Goal: Transaction & Acquisition: Purchase product/service

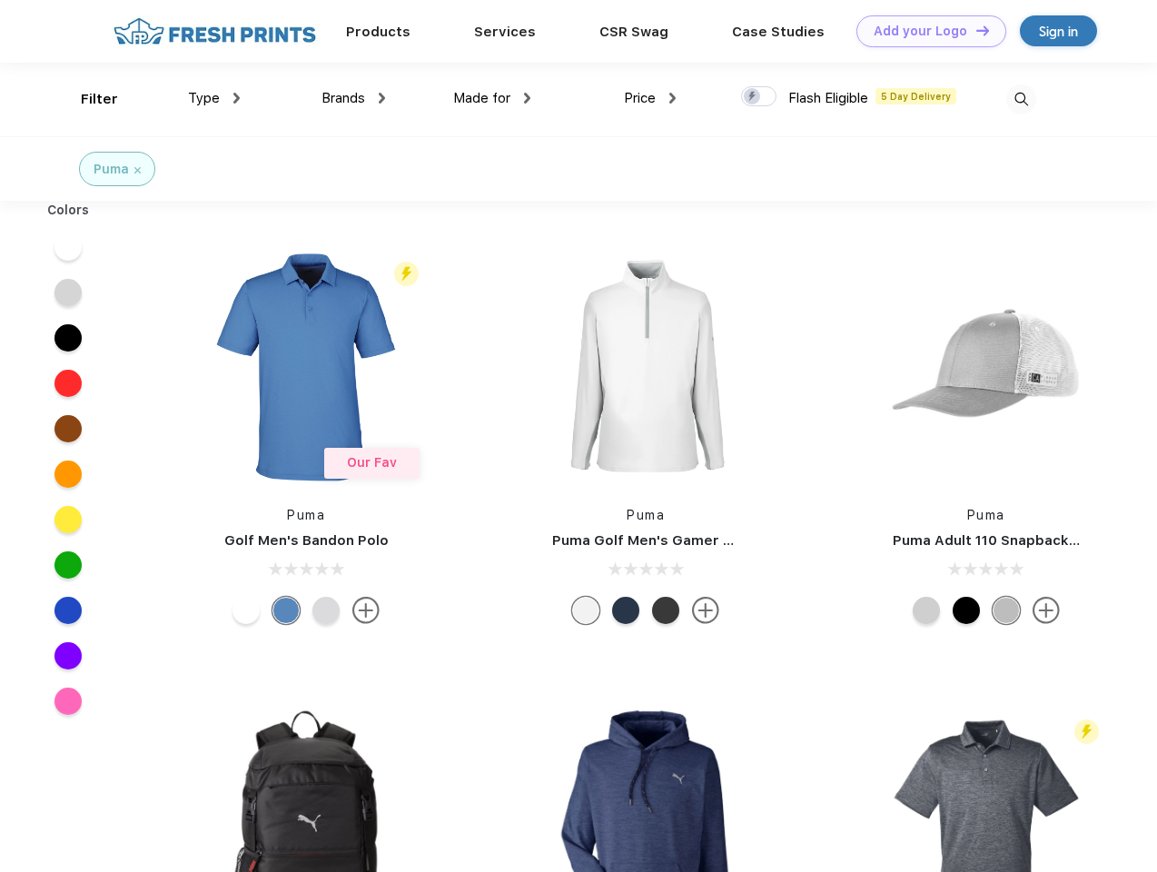
click at [924, 31] on link "Add your Logo Design Tool" at bounding box center [931, 31] width 150 height 32
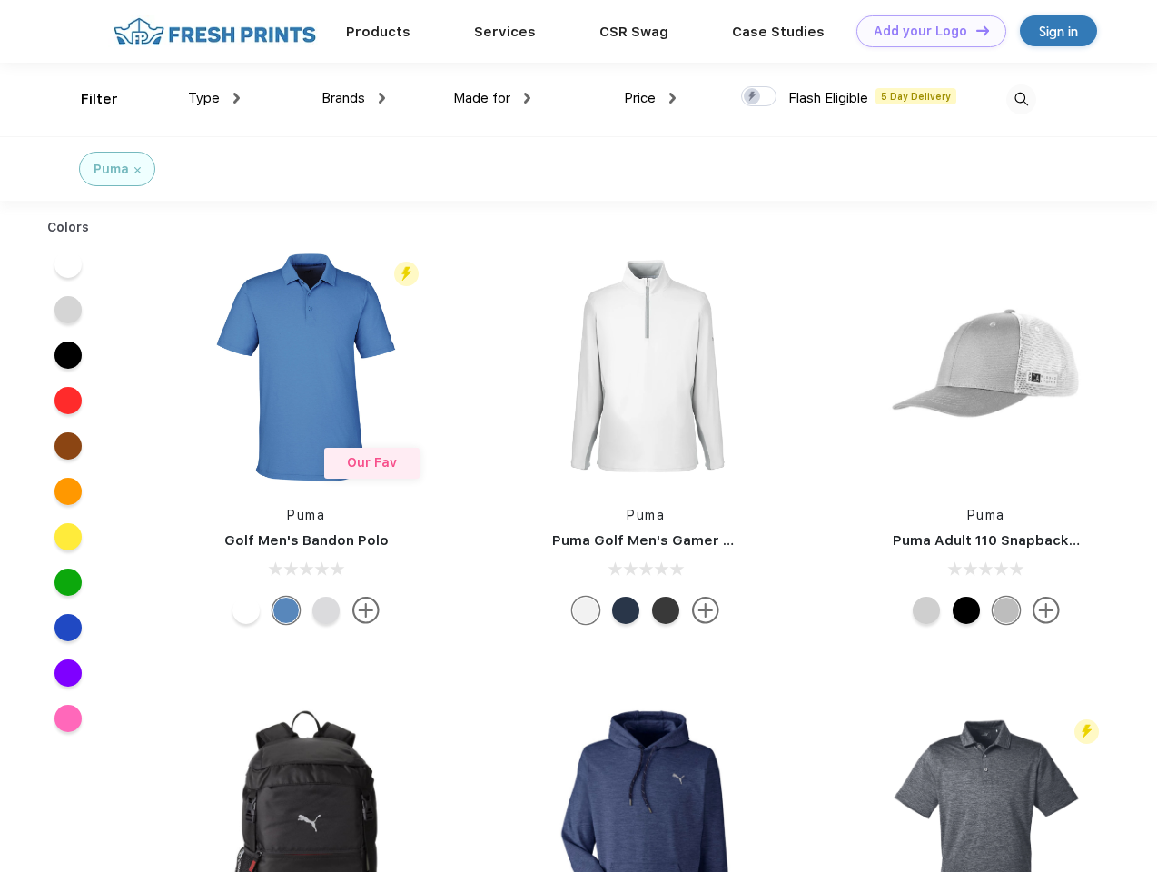
click at [0, 0] on div "Design Tool" at bounding box center [0, 0] width 0 height 0
click at [974, 30] on link "Add your Logo Design Tool" at bounding box center [931, 31] width 150 height 32
click at [87, 99] on div "Filter" at bounding box center [99, 99] width 37 height 21
click at [214, 98] on span "Type" at bounding box center [204, 98] width 32 height 16
click at [353, 98] on span "Brands" at bounding box center [343, 98] width 44 height 16
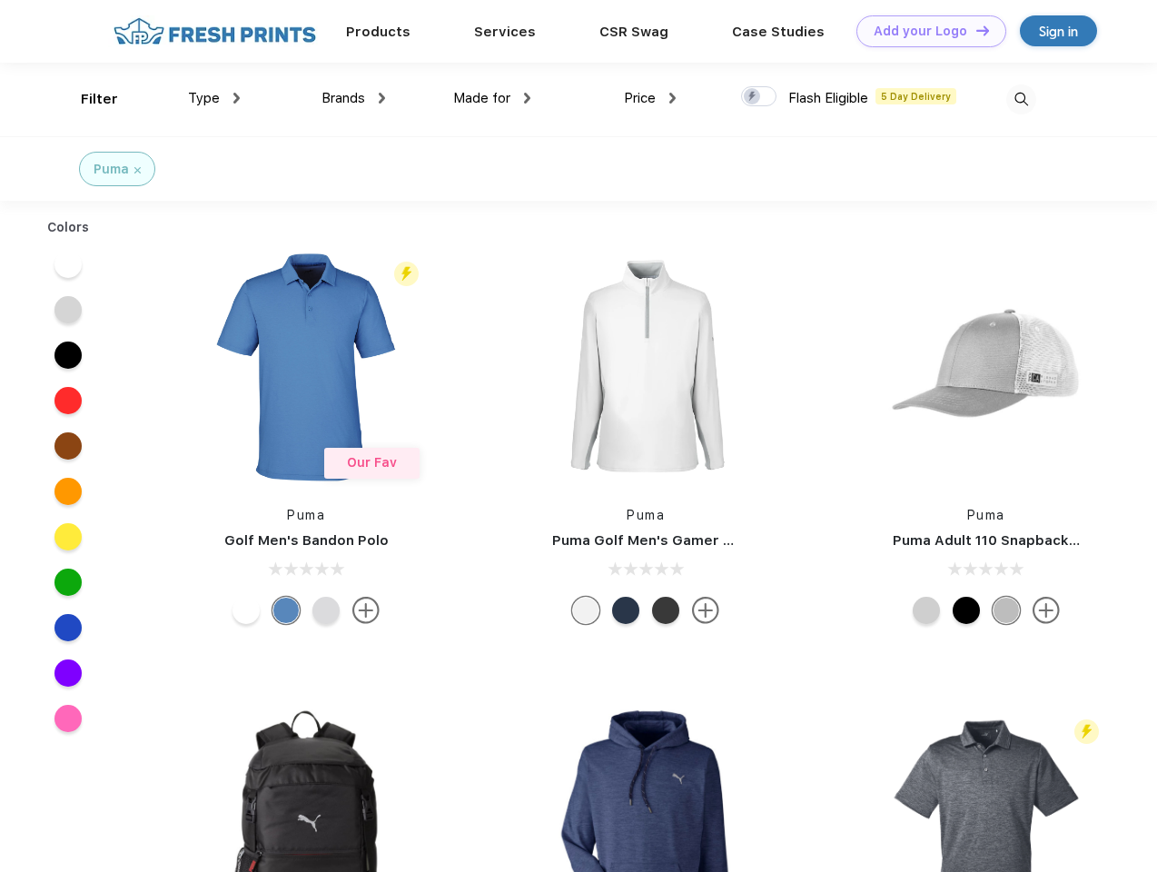
click at [492, 98] on span "Made for" at bounding box center [481, 98] width 57 height 16
click at [650, 98] on span "Price" at bounding box center [640, 98] width 32 height 16
click at [759, 97] on div at bounding box center [758, 96] width 35 height 20
click at [753, 97] on input "checkbox" at bounding box center [747, 91] width 12 height 12
click at [1021, 99] on img at bounding box center [1021, 99] width 30 height 30
